Goal: Information Seeking & Learning: Learn about a topic

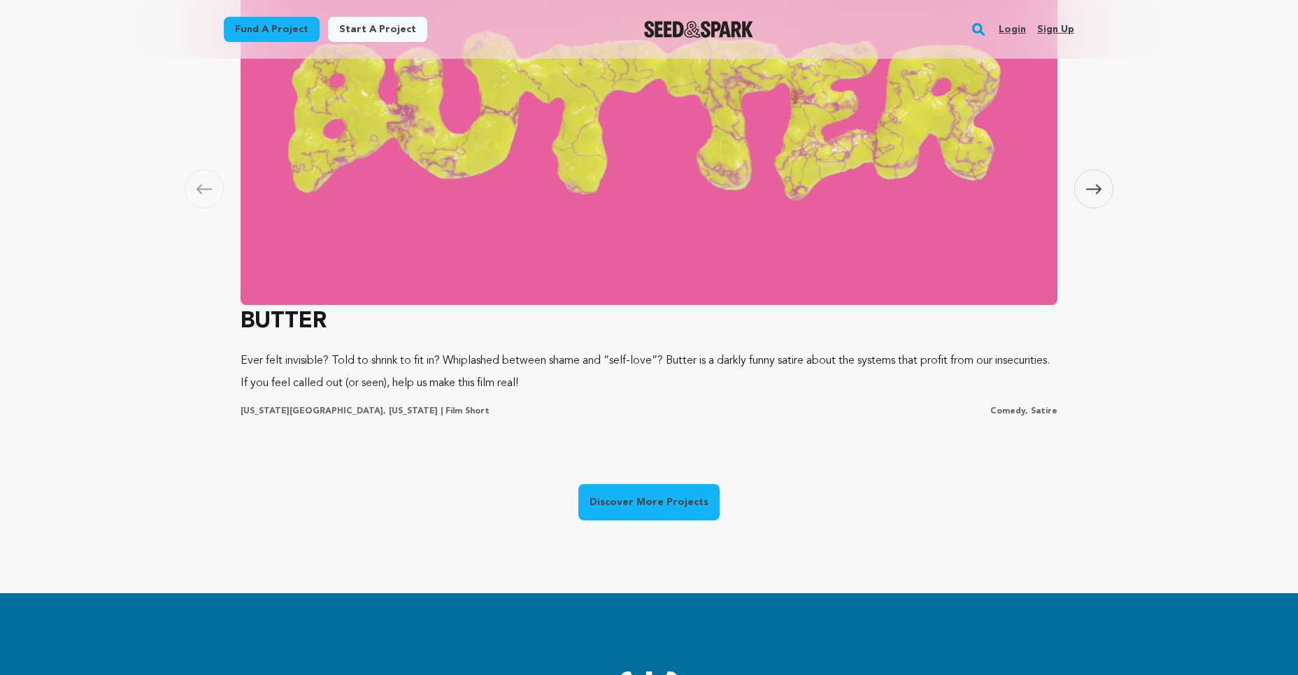
scroll to position [0, 348]
click at [271, 19] on link "Fund a project" at bounding box center [272, 29] width 96 height 25
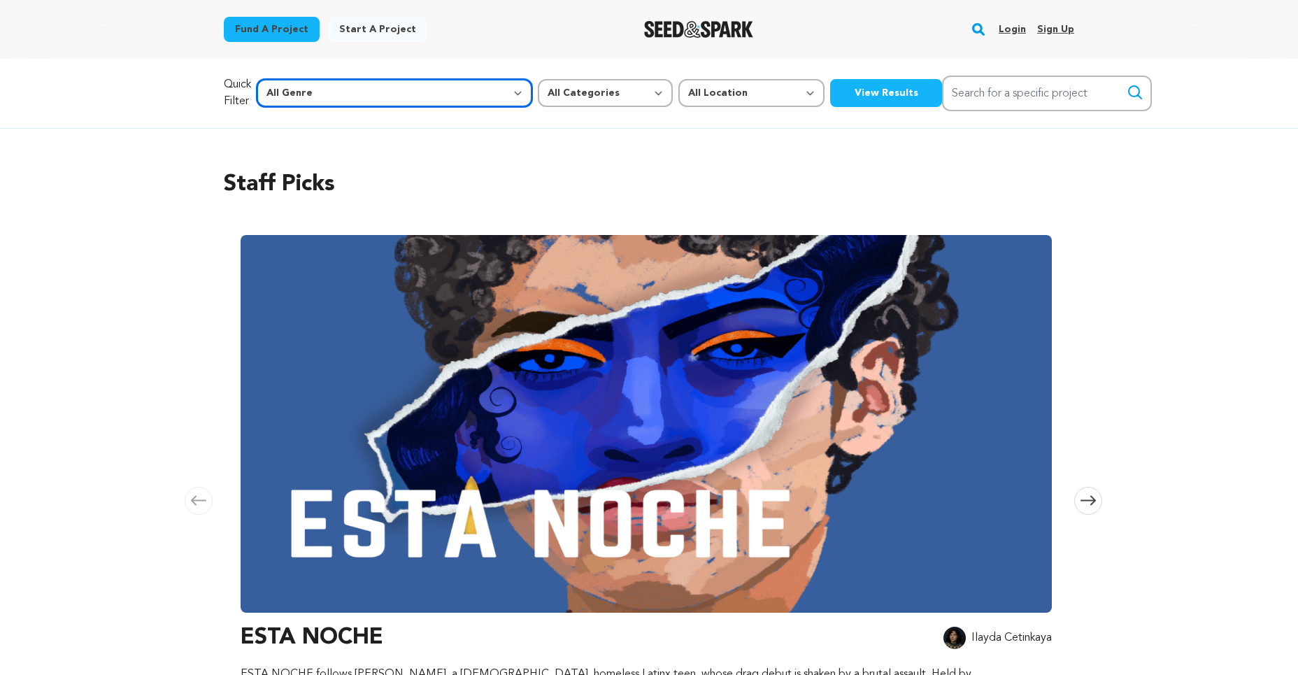
click at [343, 94] on select "All Genre Action Adventure Afrobeat Alternative Ambient Animation Bebop Big Ban…" at bounding box center [395, 93] width 276 height 28
select select "7"
click at [287, 79] on select "All Genre Action Adventure Afrobeat Alternative Ambient Animation Bebop Big Ban…" at bounding box center [395, 93] width 276 height 28
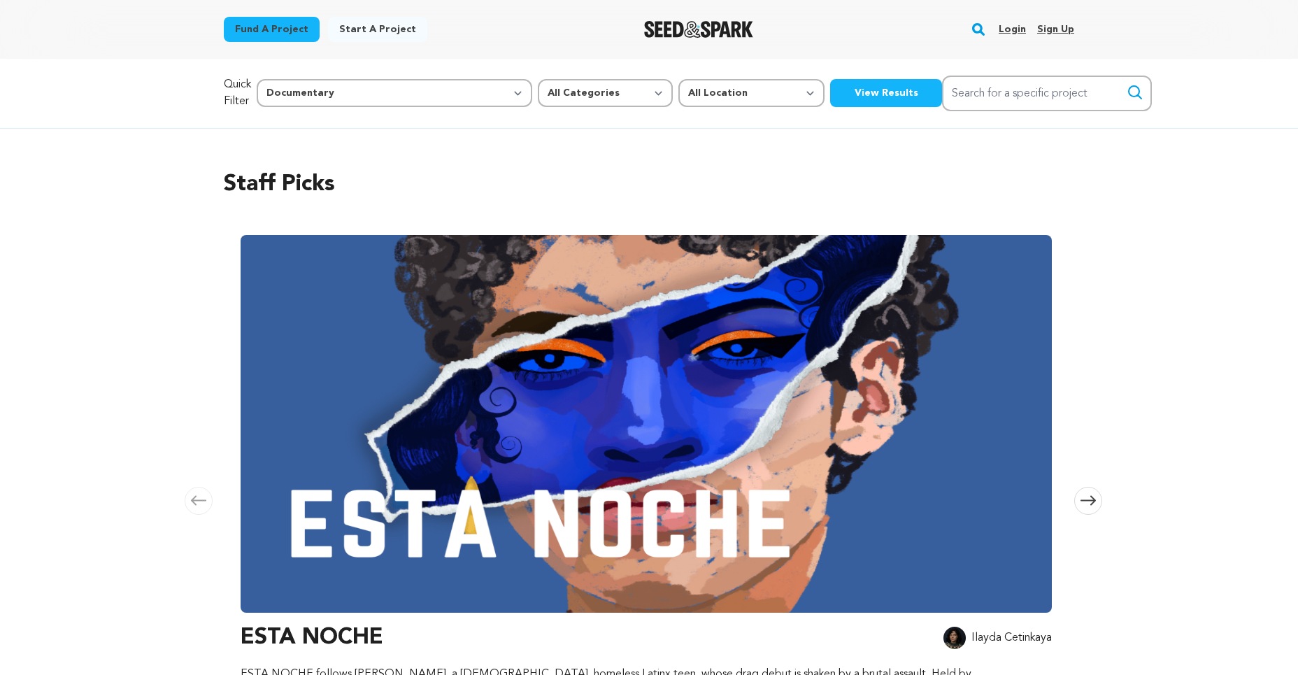
click at [830, 92] on button "View Results" at bounding box center [886, 93] width 112 height 28
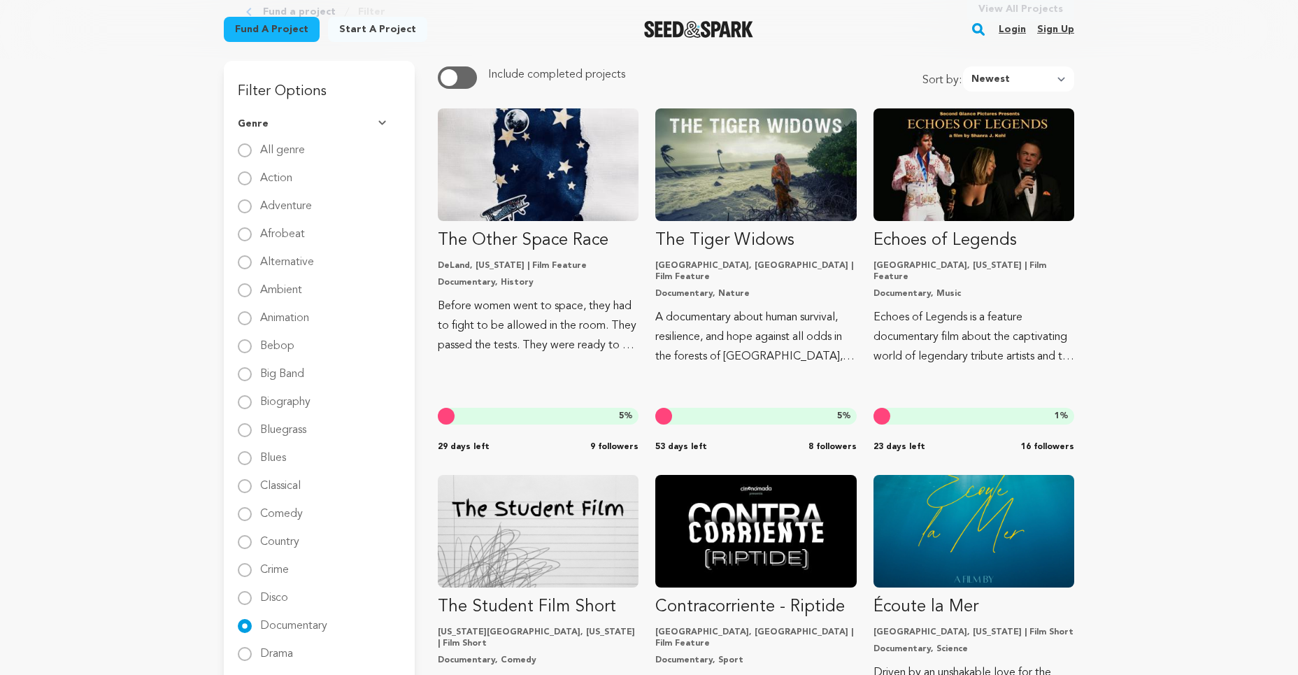
scroll to position [134, 0]
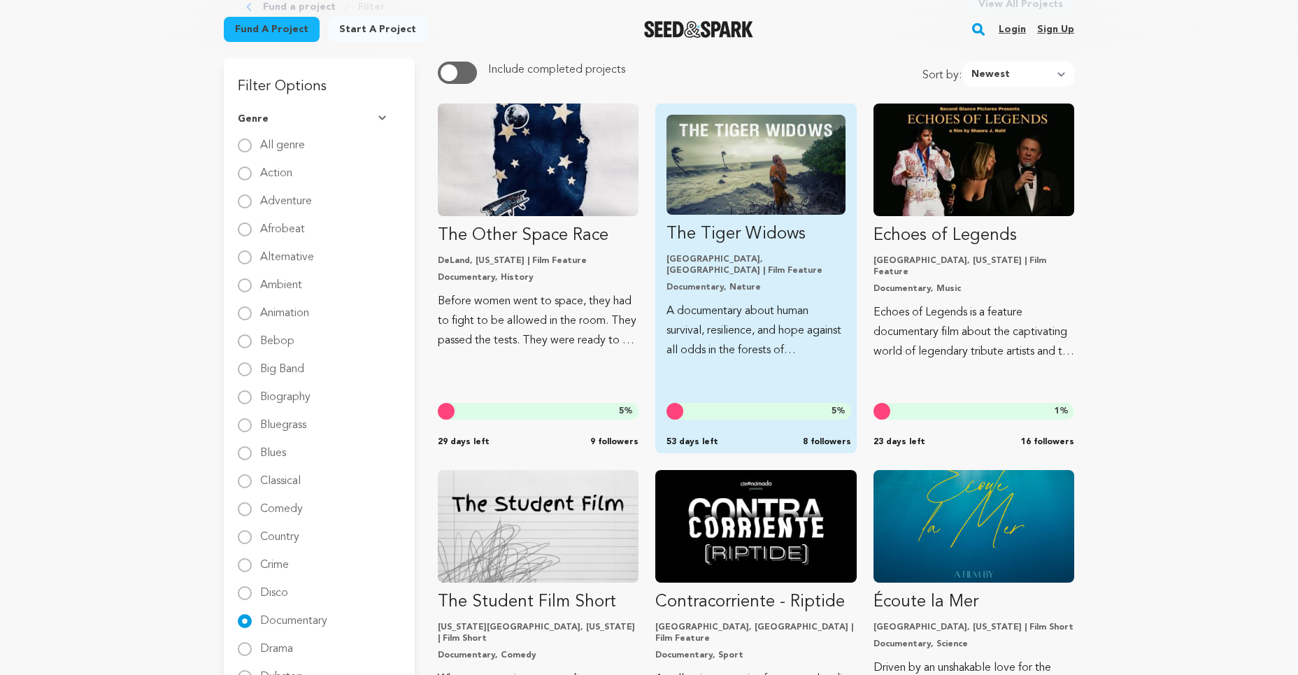
click at [760, 193] on img "Fund The Tiger Widows" at bounding box center [756, 165] width 178 height 100
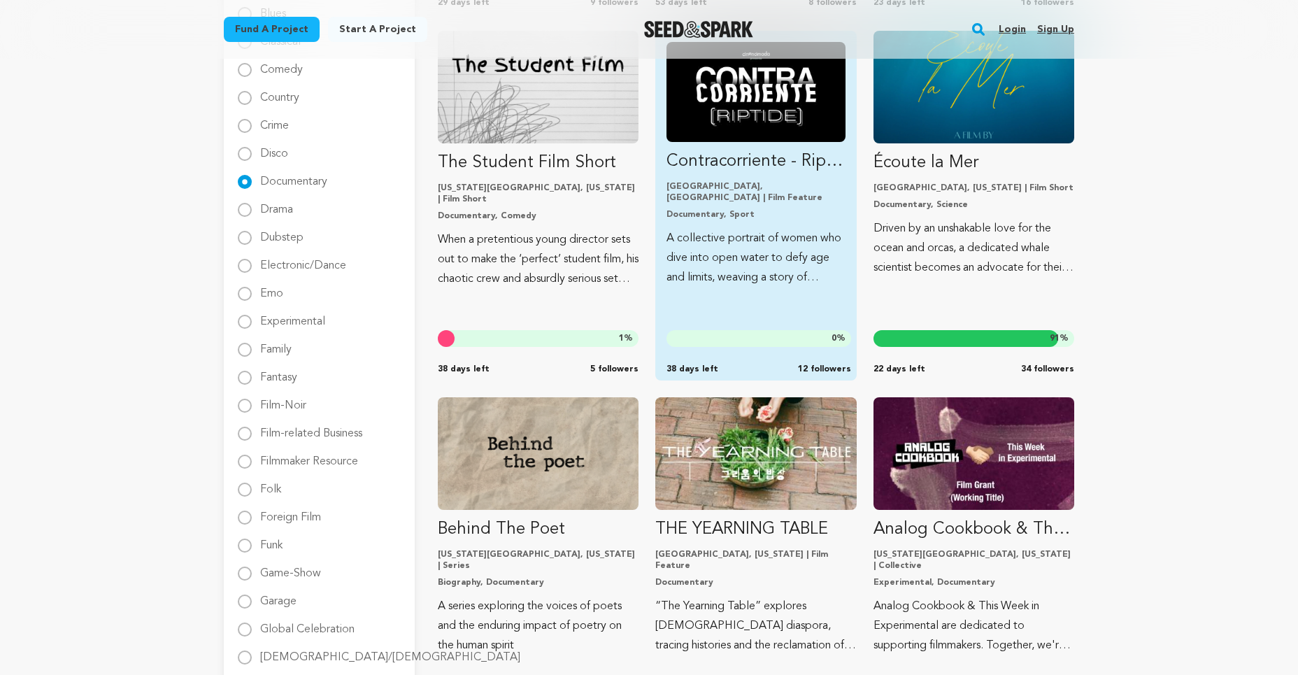
scroll to position [576, 0]
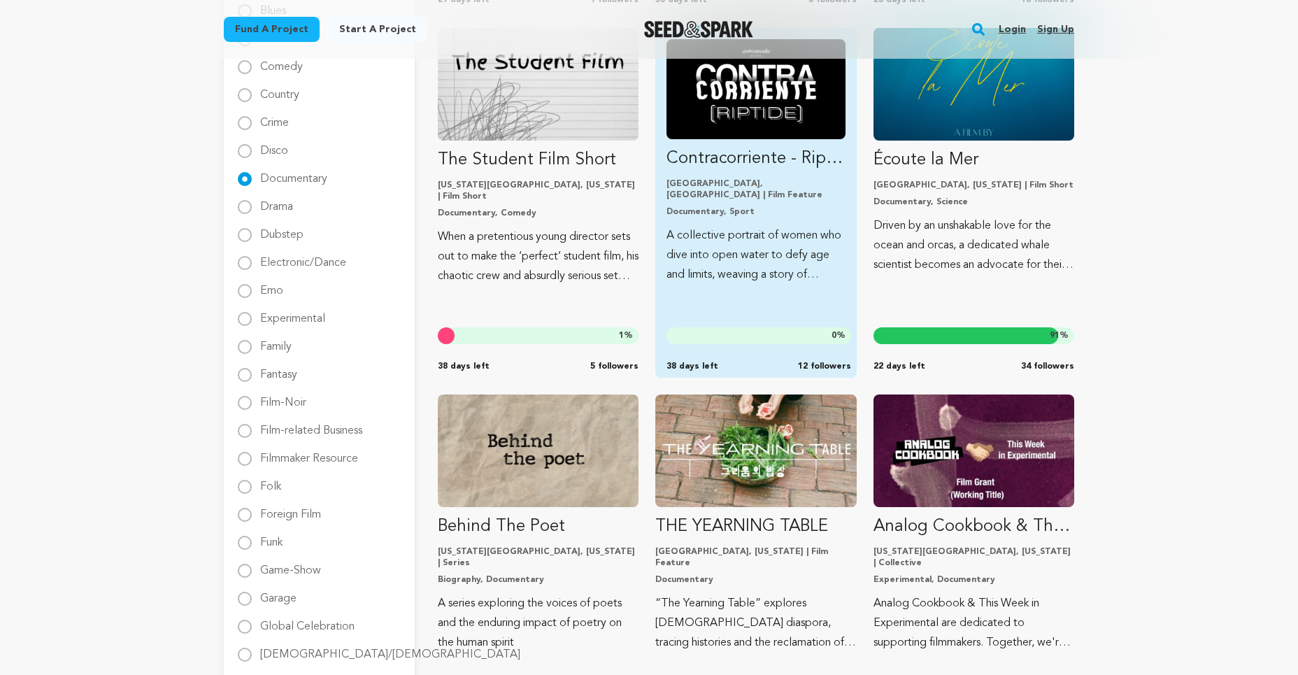
click at [750, 118] on img "Fund Contracorriente - Riptide" at bounding box center [756, 89] width 178 height 100
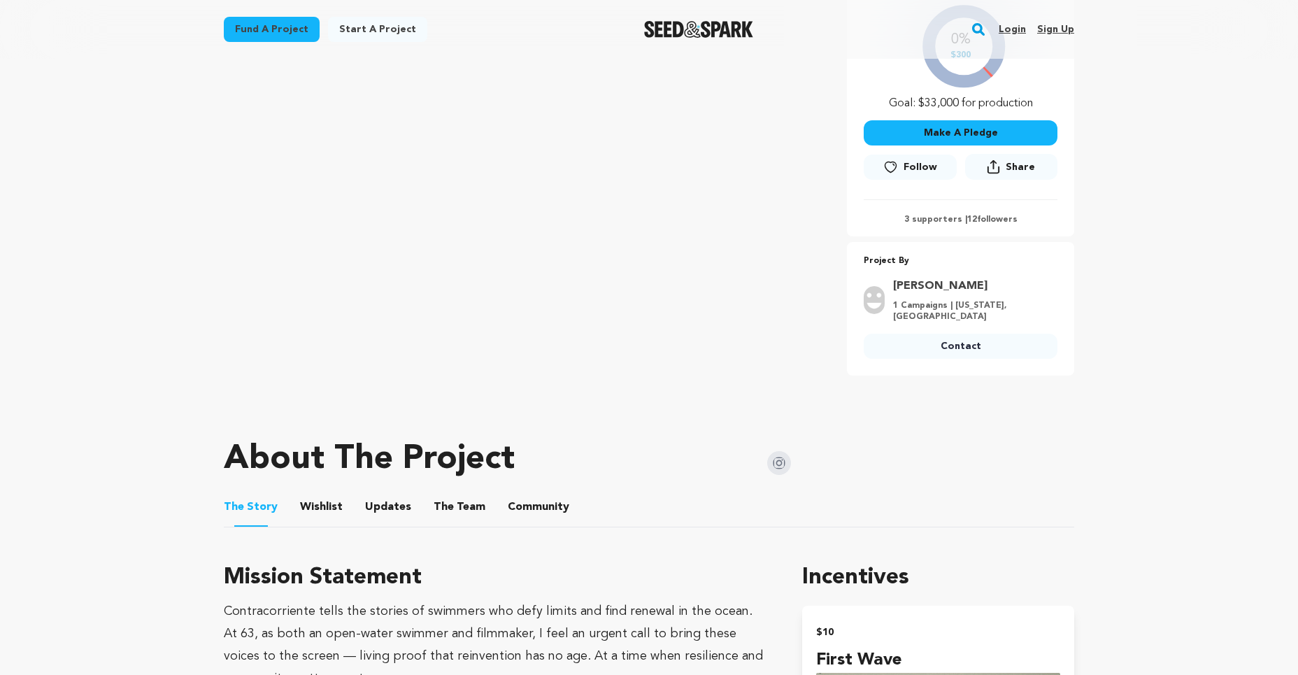
scroll to position [332, 0]
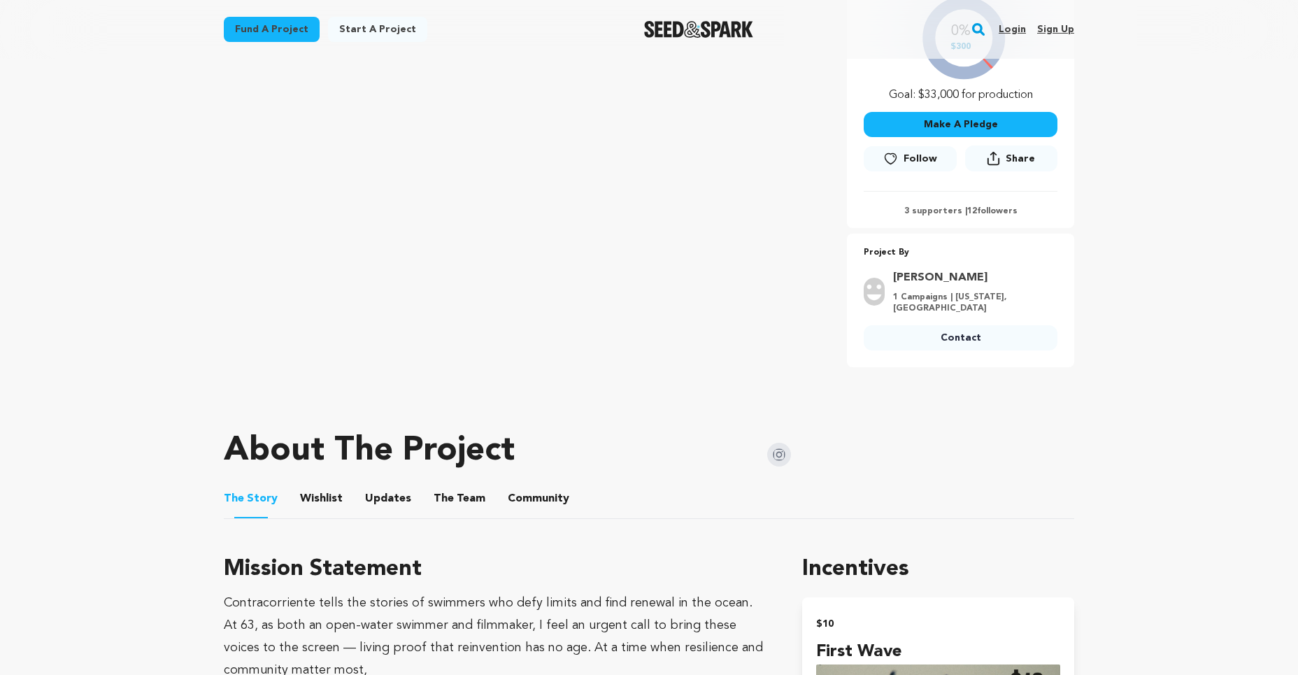
click at [443, 497] on button "The Team" at bounding box center [460, 502] width 34 height 34
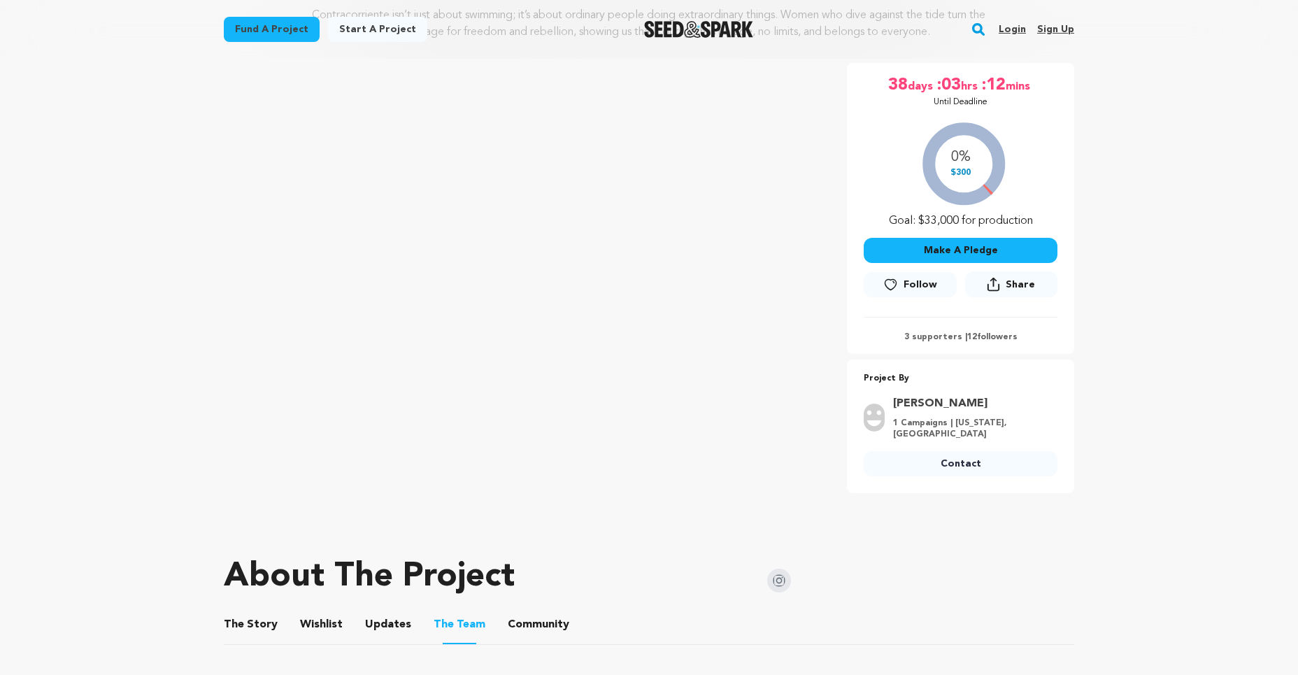
scroll to position [75, 0]
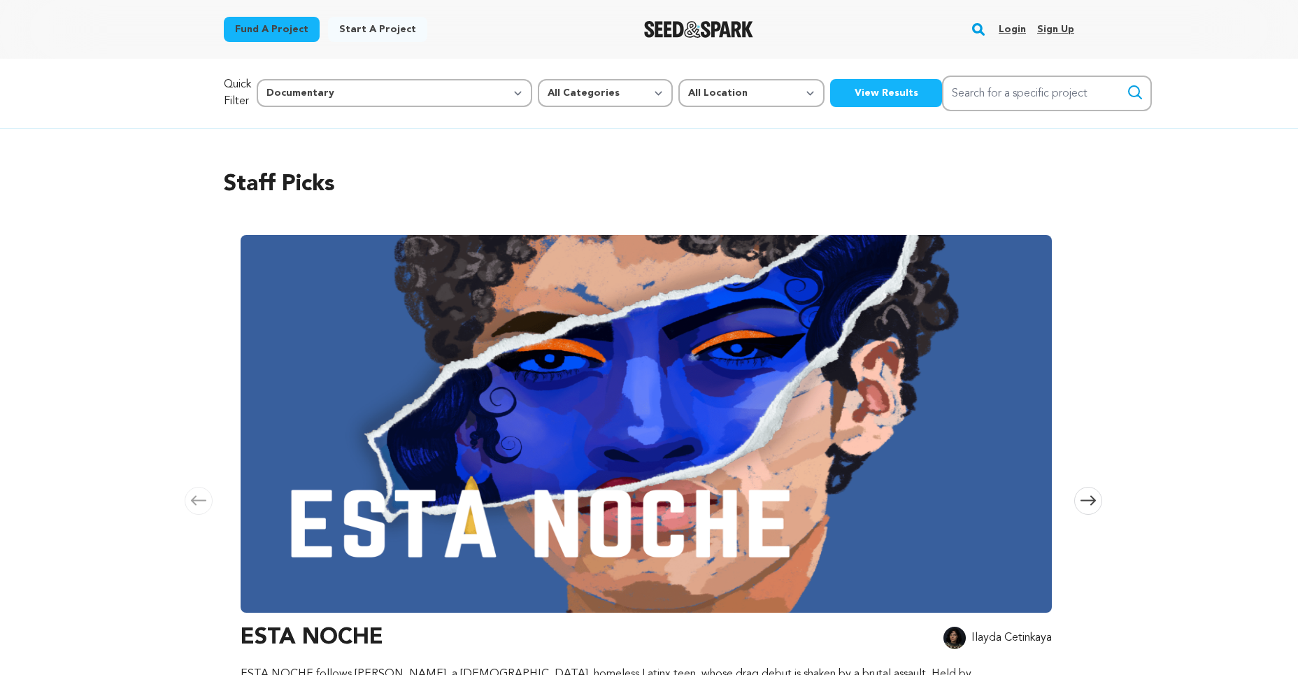
select select "7"
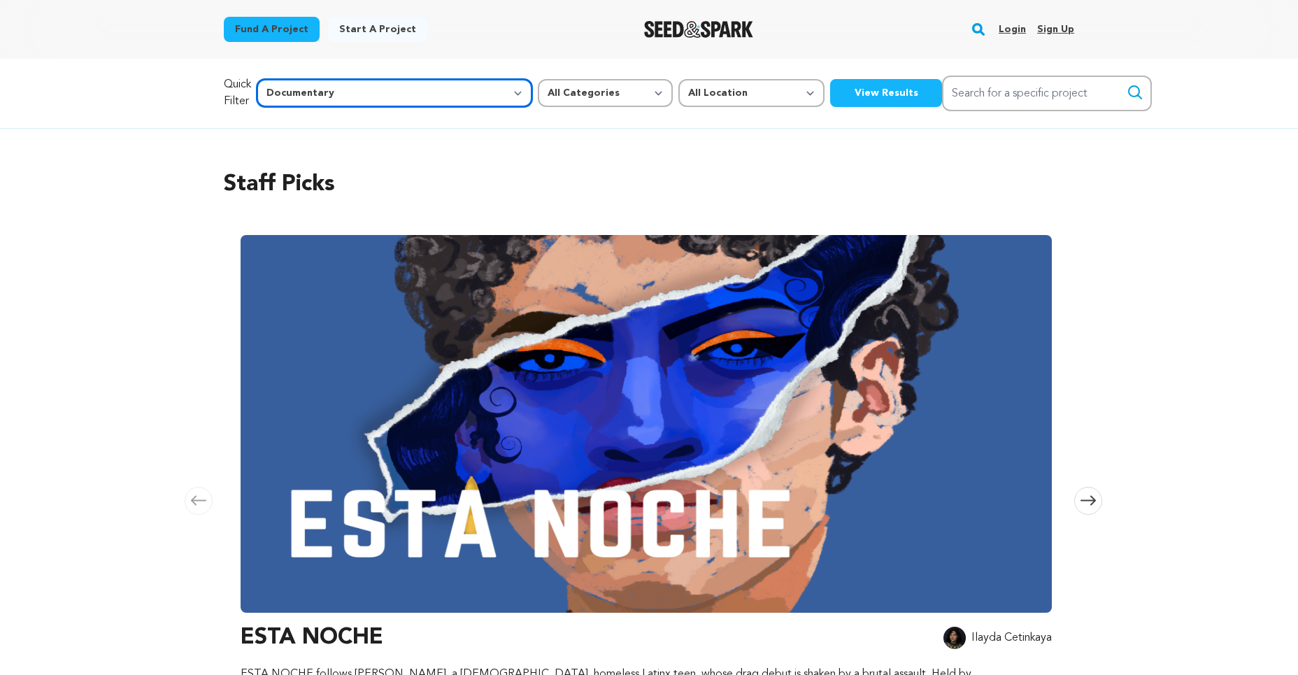
click at [343, 95] on select "All Genre Action Adventure Afrobeat Alternative Ambient Animation Bebop Big Ban…" at bounding box center [395, 93] width 276 height 28
click at [287, 79] on select "All Genre Action Adventure Afrobeat Alternative Ambient Animation Bebop Big Ban…" at bounding box center [395, 93] width 276 height 28
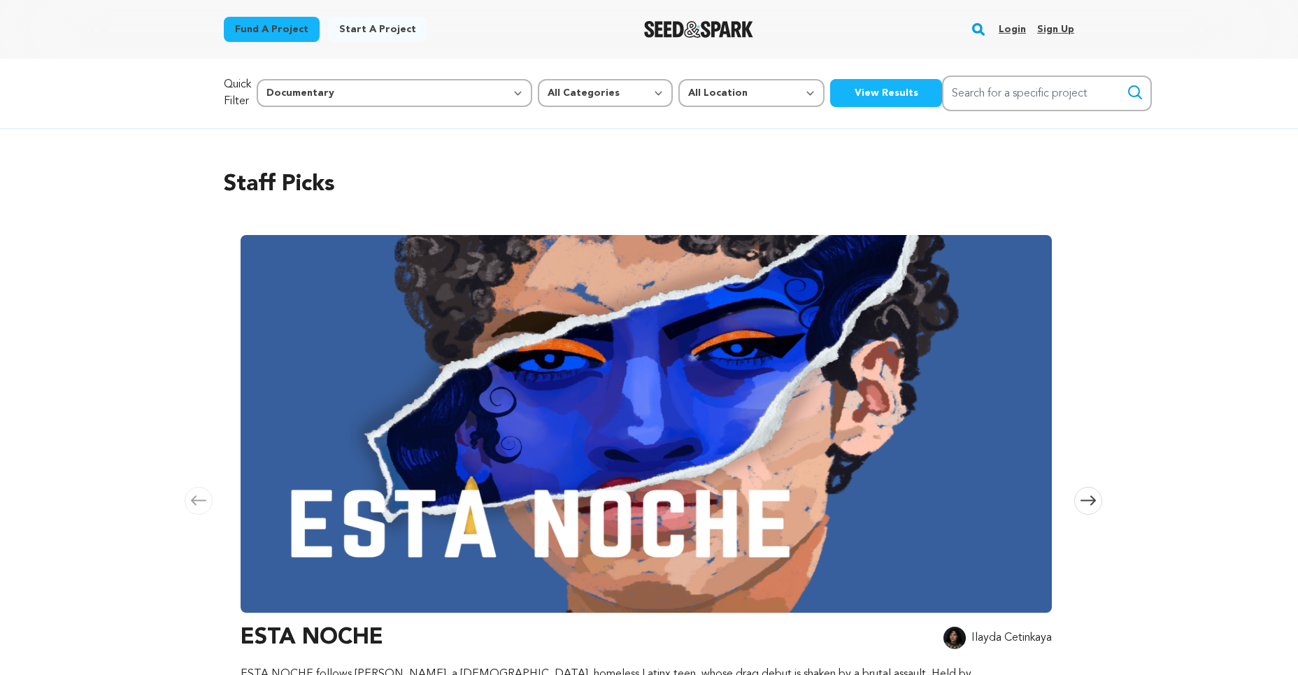
click at [830, 96] on button "View Results" at bounding box center [886, 93] width 112 height 28
select select "7"
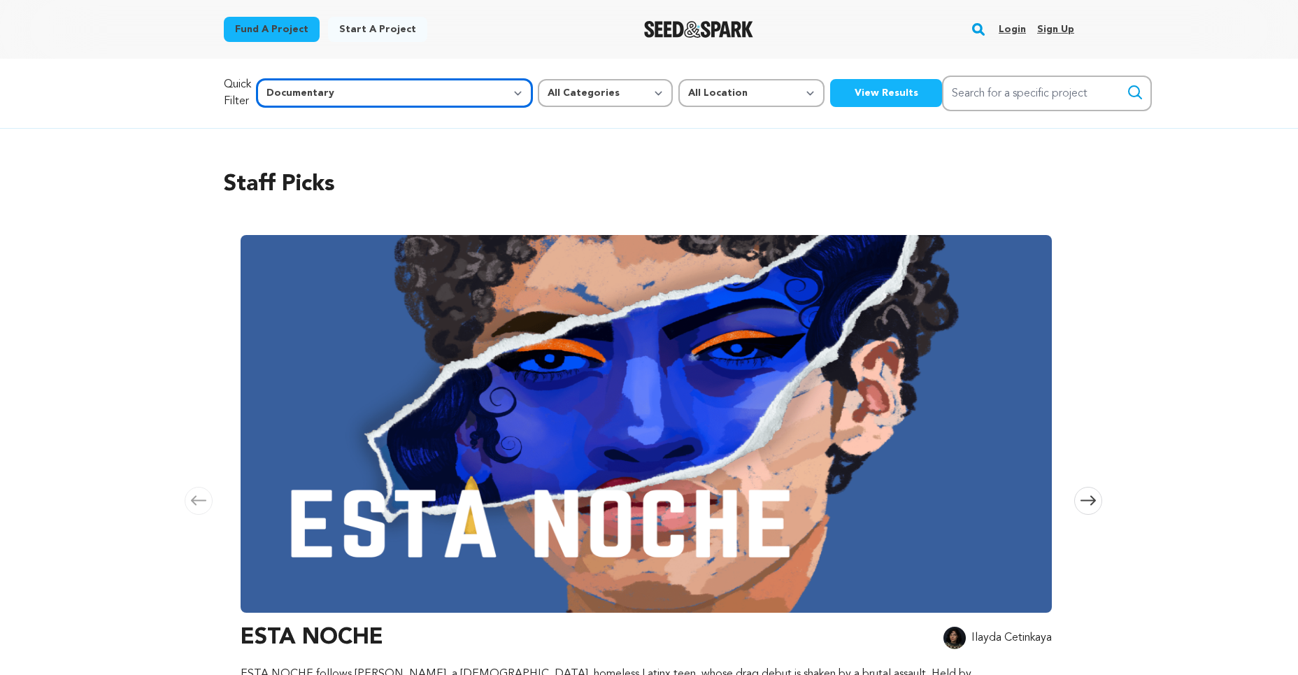
click at [376, 101] on select "All Genre Action Adventure Afrobeat Alternative Ambient Animation Bebop Big Ban…" at bounding box center [395, 93] width 276 height 28
click at [287, 79] on select "All Genre Action Adventure Afrobeat Alternative Ambient Animation Bebop Big Ban…" at bounding box center [395, 93] width 276 height 28
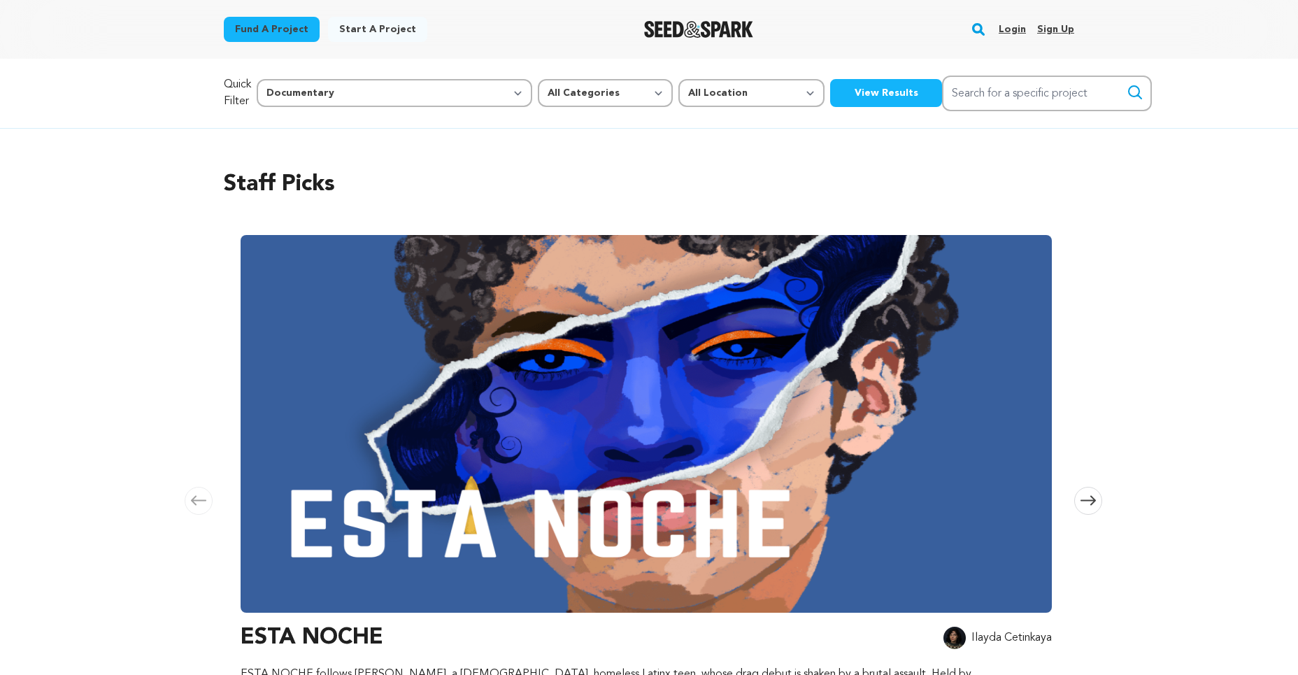
click at [830, 97] on button "View Results" at bounding box center [886, 93] width 112 height 28
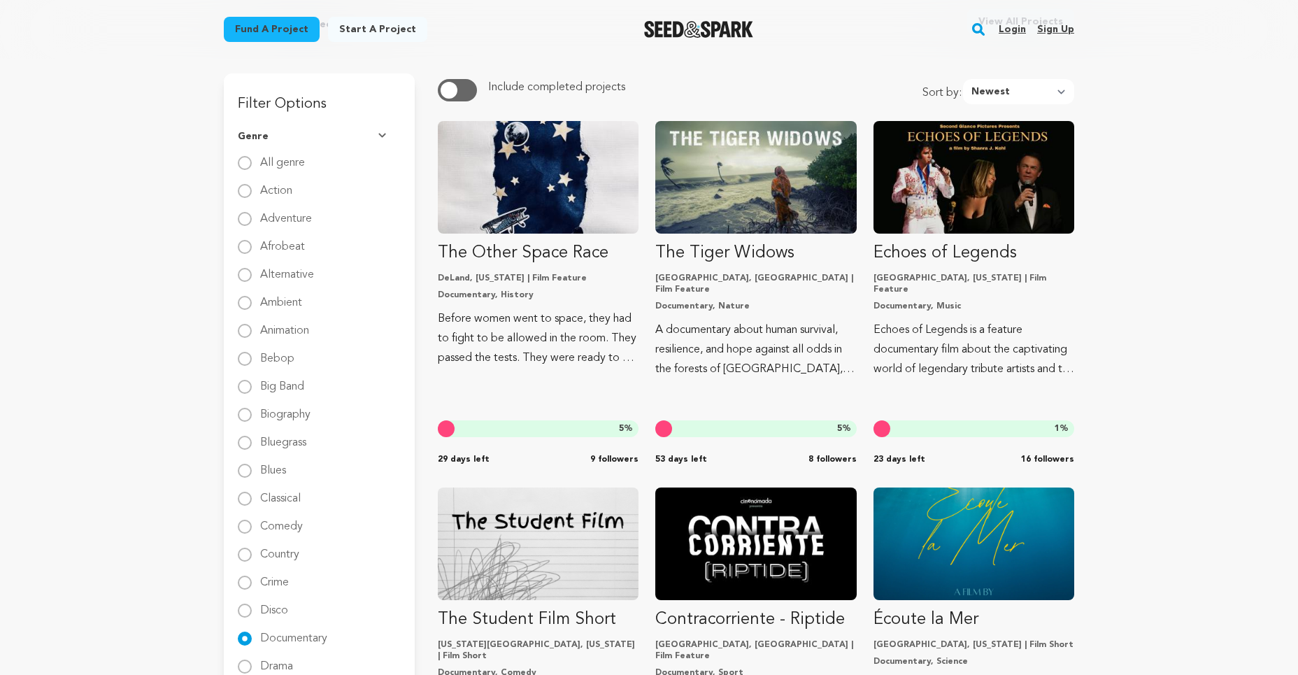
scroll to position [116, 0]
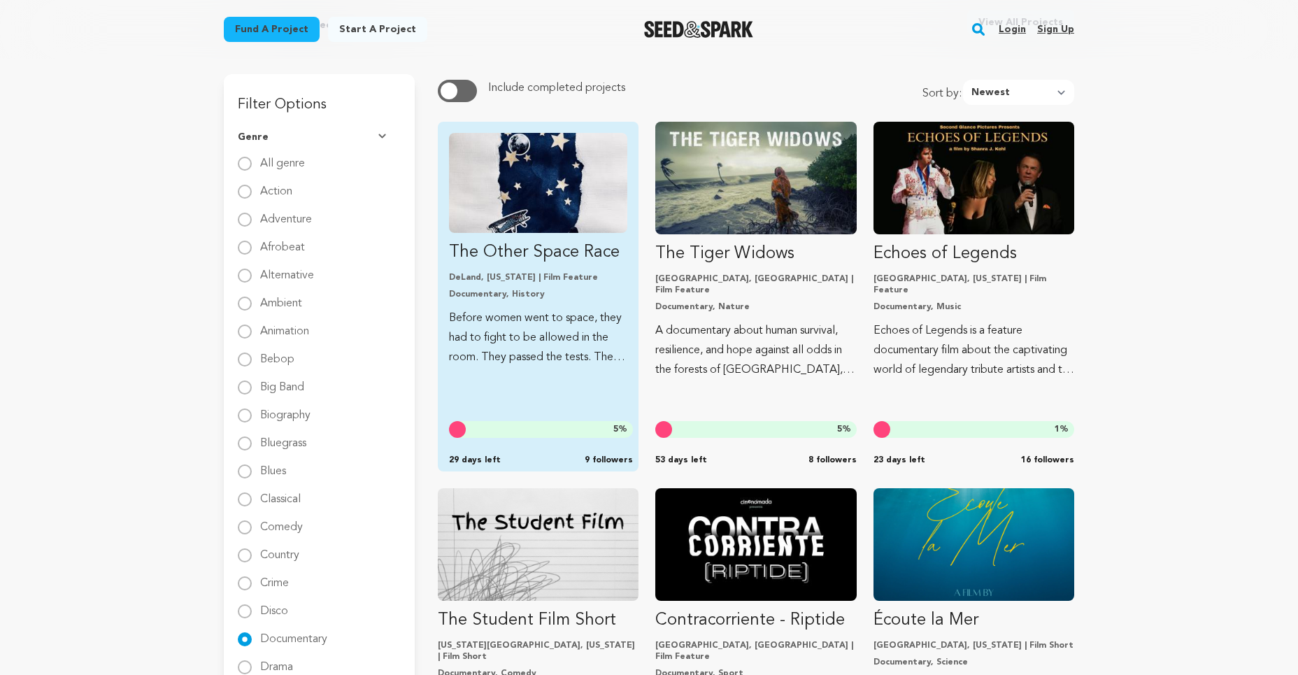
click at [471, 217] on img "Fund The Other Space Race" at bounding box center [538, 183] width 178 height 100
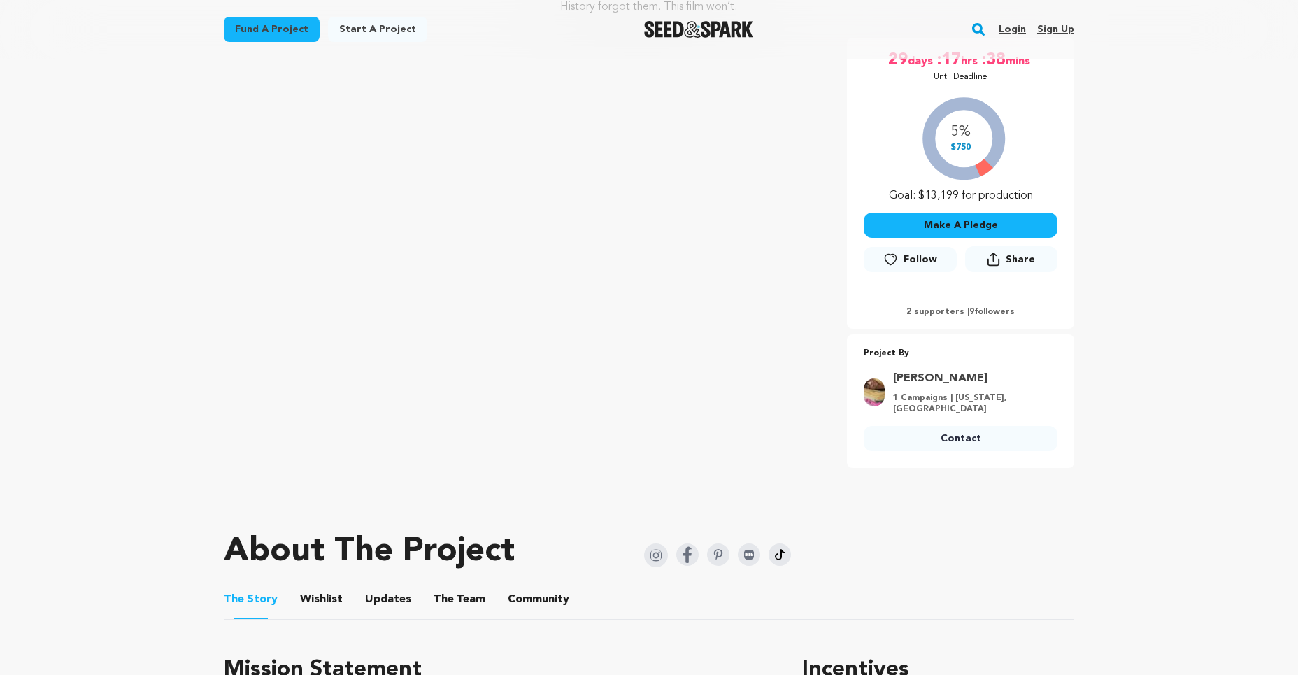
scroll to position [248, 0]
drag, startPoint x: 435, startPoint y: 587, endPoint x: 411, endPoint y: 581, distance: 25.5
click at [443, 587] on button "The Team" at bounding box center [460, 602] width 34 height 34
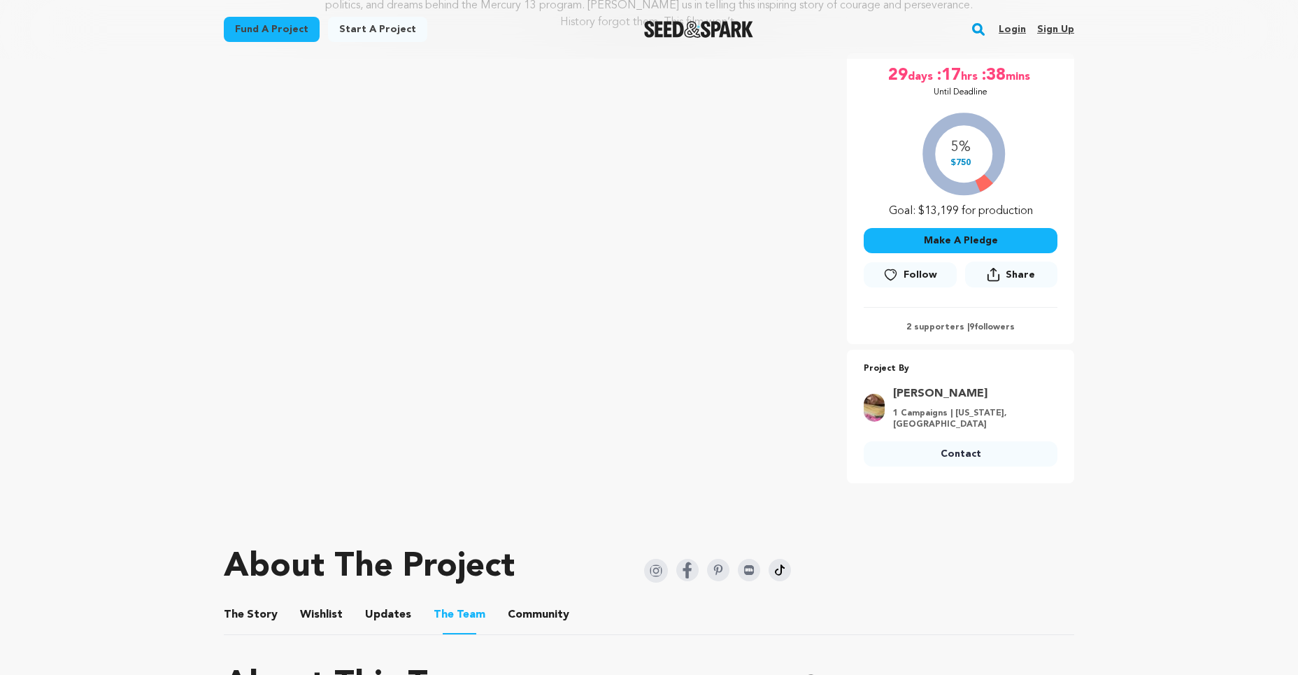
scroll to position [231, 0]
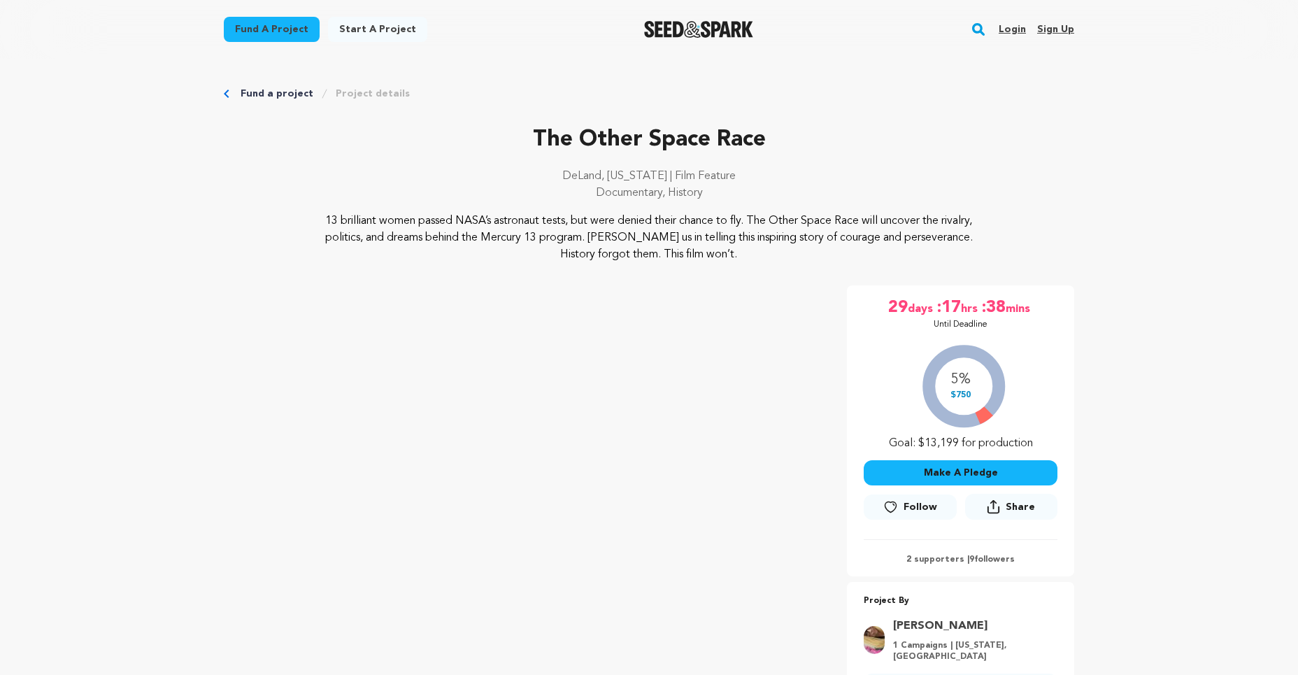
scroll to position [309, 0]
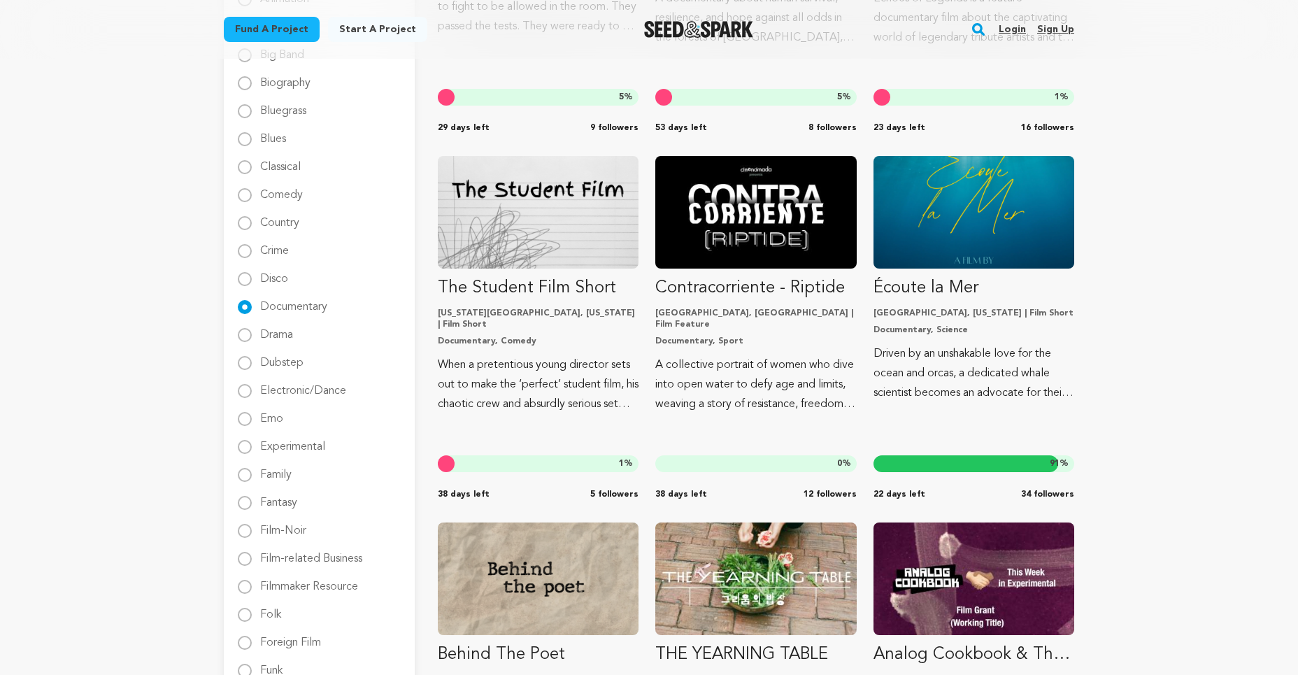
scroll to position [446, 0]
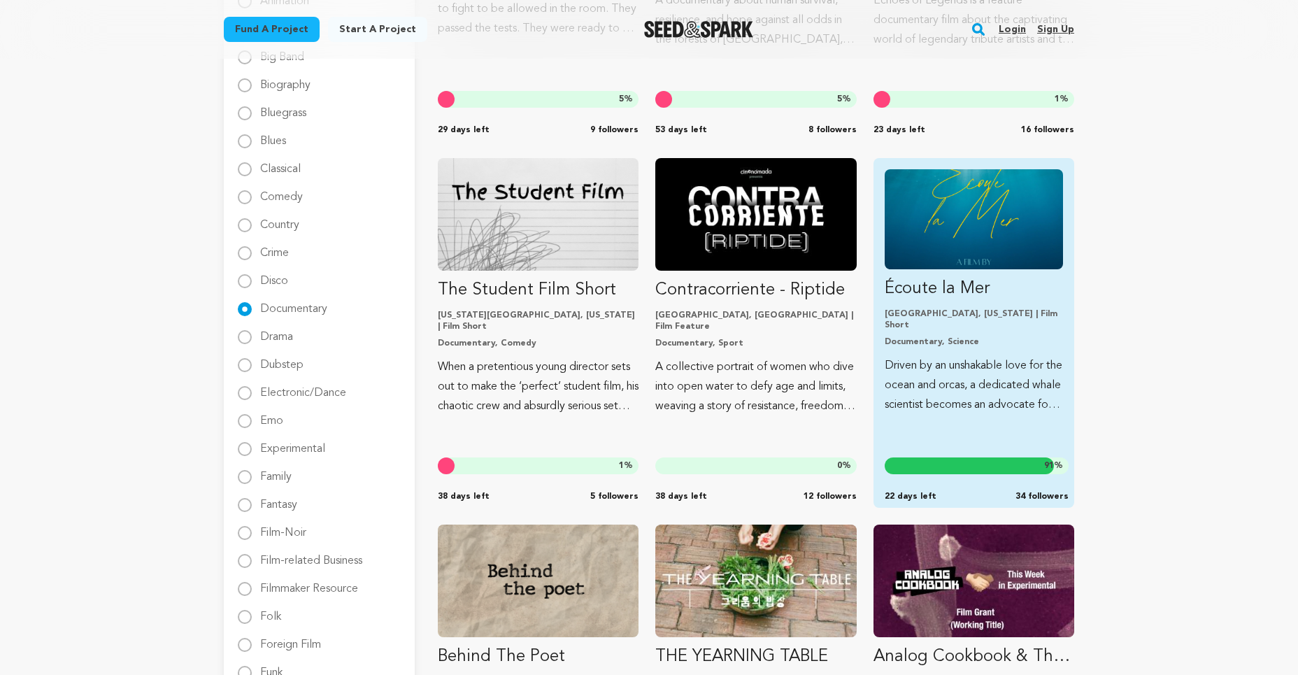
click at [940, 236] on img "Fund Écoute la Mer" at bounding box center [974, 219] width 178 height 100
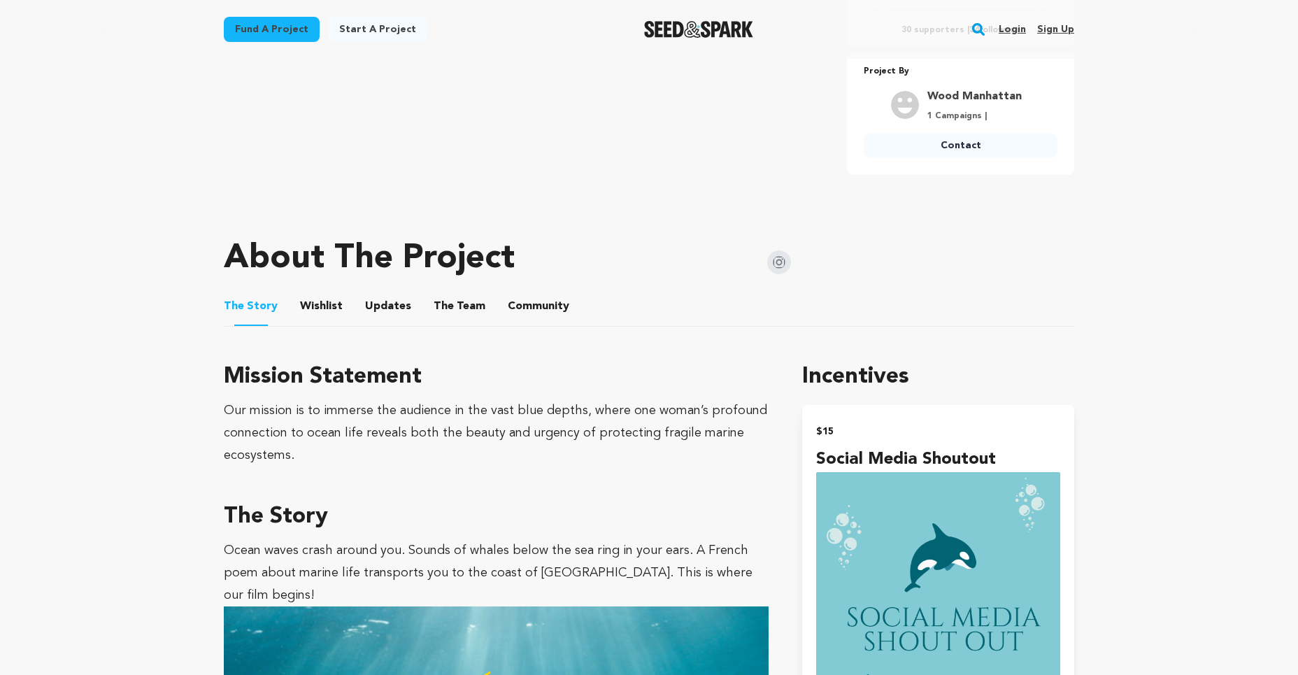
scroll to position [533, 0]
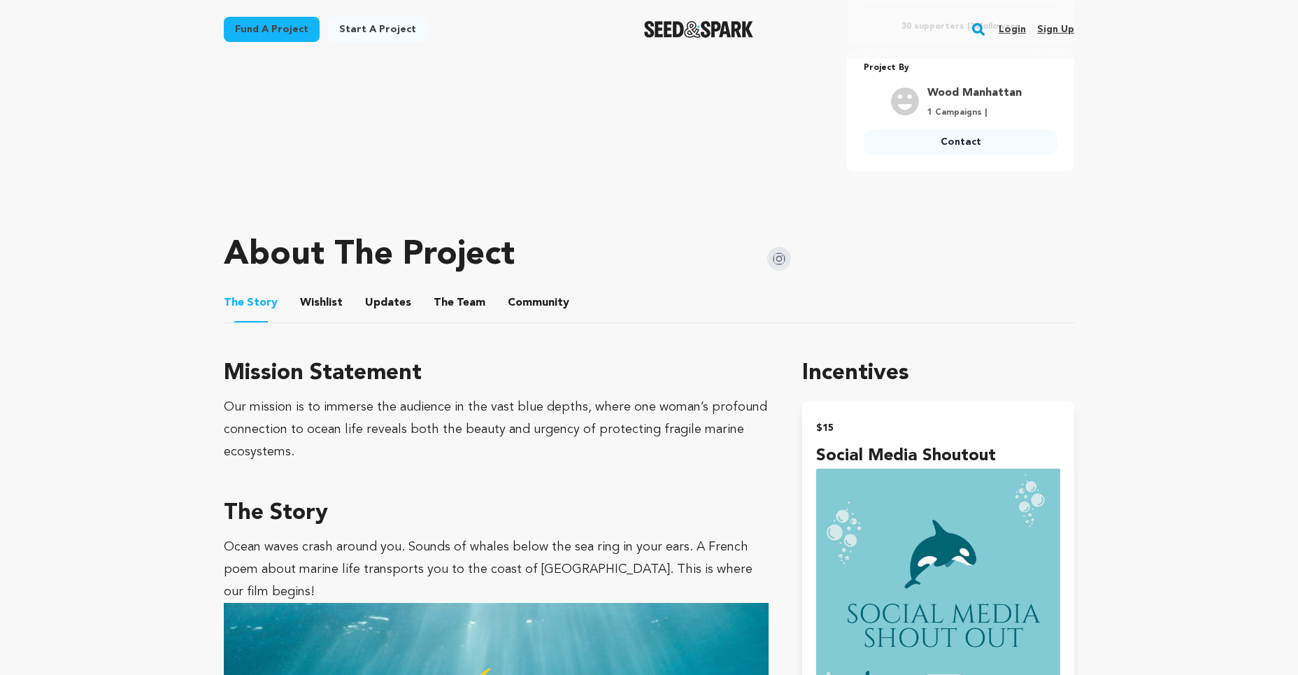
click at [464, 300] on button "The Team" at bounding box center [460, 306] width 34 height 34
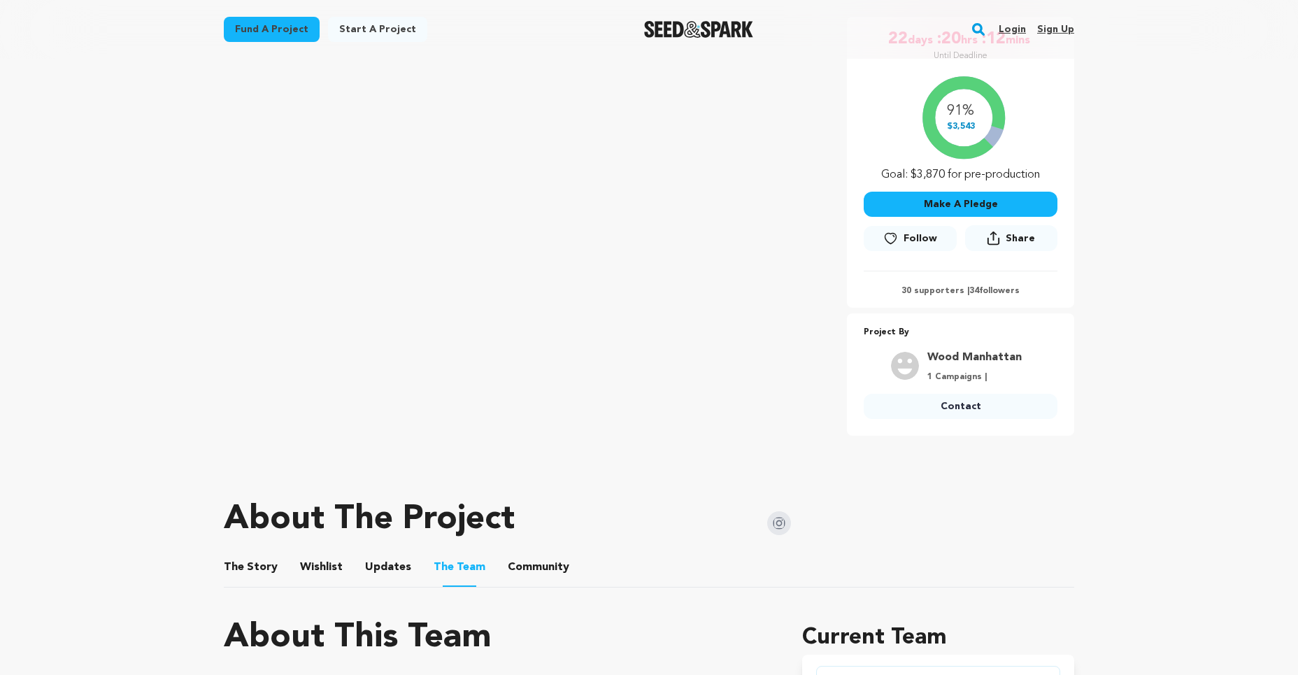
scroll to position [176, 0]
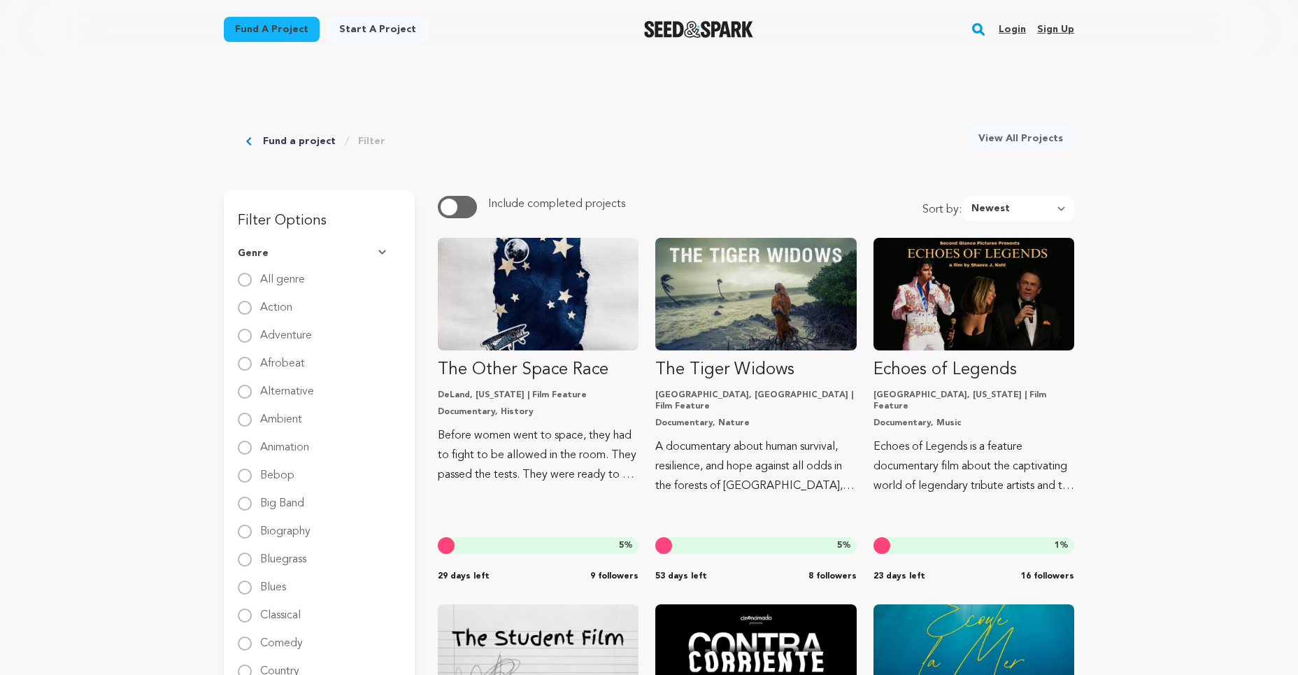
scroll to position [446, 0]
